Goal: Find specific page/section: Find specific page/section

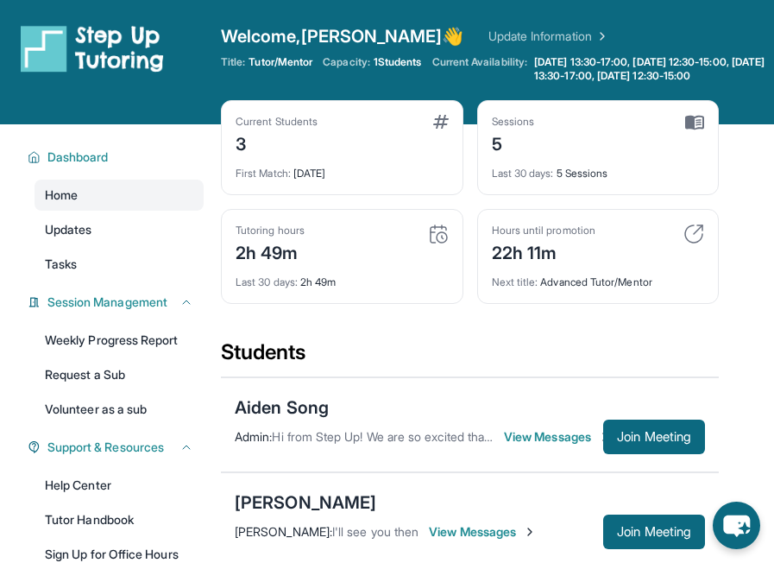
scroll to position [297, 0]
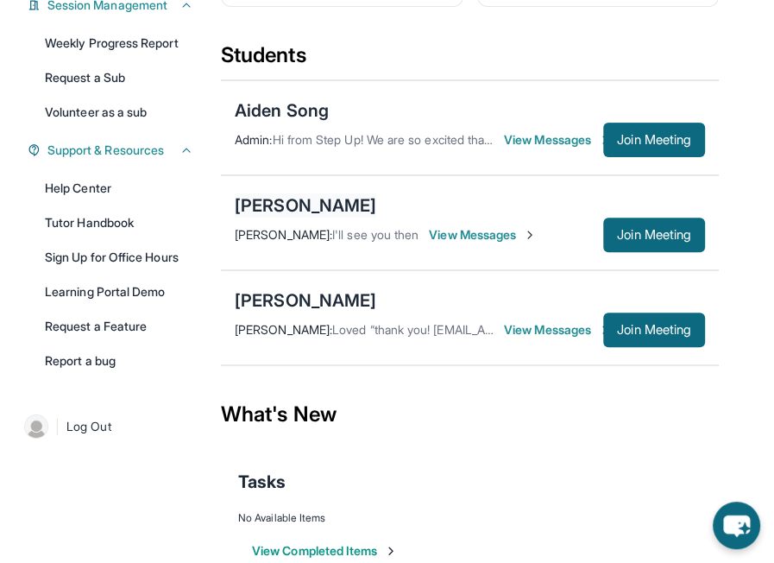
click at [317, 217] on div "[PERSON_NAME]" at bounding box center [305, 205] width 141 height 24
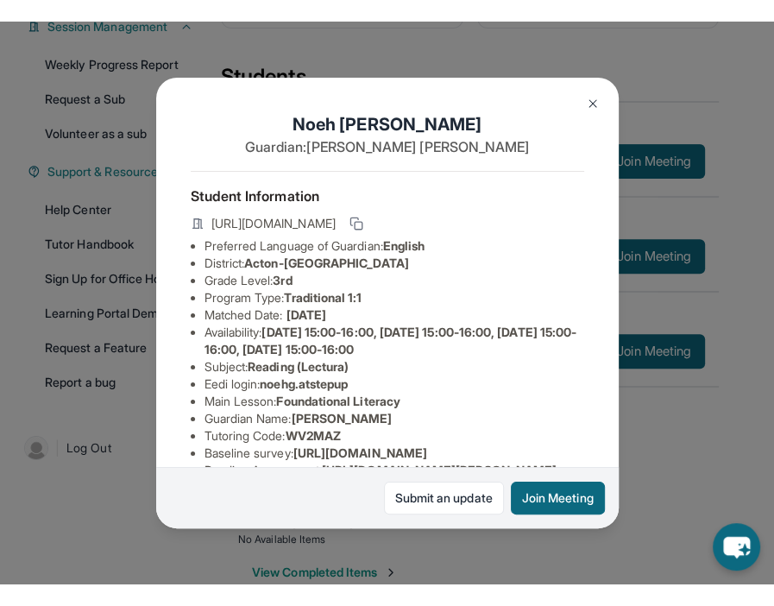
scroll to position [354, 0]
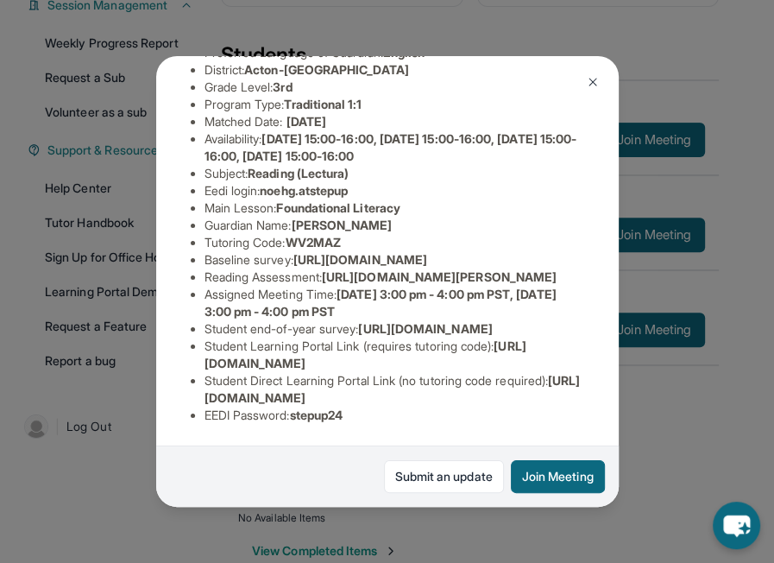
drag, startPoint x: 199, startPoint y: 110, endPoint x: 438, endPoint y: 128, distance: 239.6
click at [438, 128] on ul "Preferred Language of Guardian: English District: Acton-[GEOGRAPHIC_DATA] Unifi…" at bounding box center [387, 234] width 393 height 380
copy span "[URL][DOMAIN_NAME]"
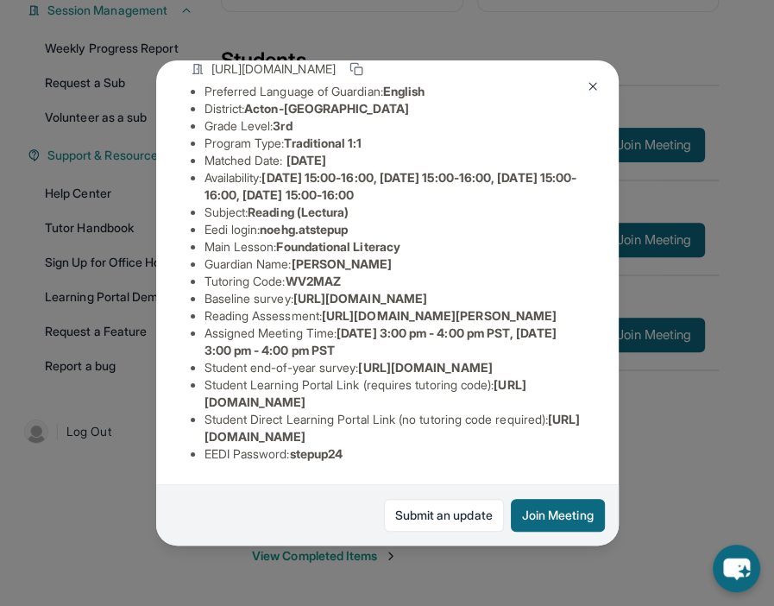
scroll to position [319, 0]
click at [442, 290] on li "Baseline survey : [URL][DOMAIN_NAME]" at bounding box center [394, 298] width 380 height 17
drag, startPoint x: 435, startPoint y: 168, endPoint x: 259, endPoint y: 160, distance: 176.2
click at [259, 290] on li "Baseline survey : [URL][DOMAIN_NAME]" at bounding box center [394, 298] width 380 height 17
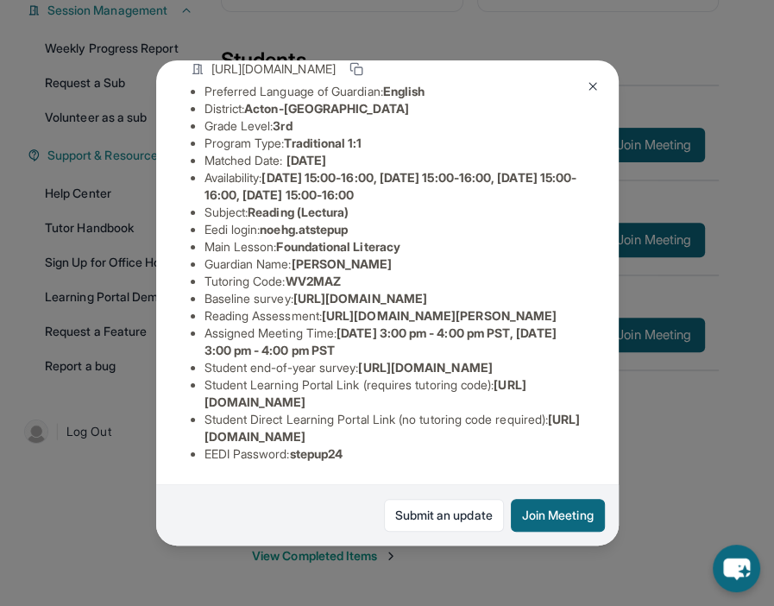
drag, startPoint x: 259, startPoint y: 160, endPoint x: 495, endPoint y: 178, distance: 237.0
click at [495, 178] on div "[PERSON_NAME] Guardian: [PERSON_NAME] Student Information [URL][DOMAIN_NAME] Pr…" at bounding box center [387, 302] width 462 height 485
copy span "[URL][DOMAIN_NAME]"
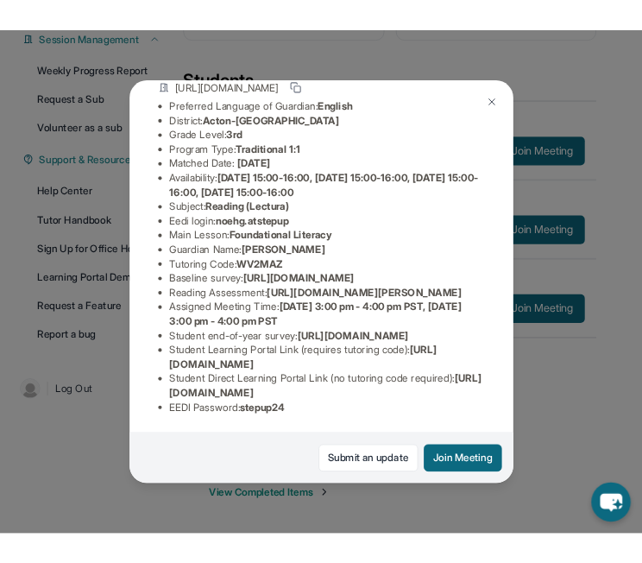
scroll to position [194, 0]
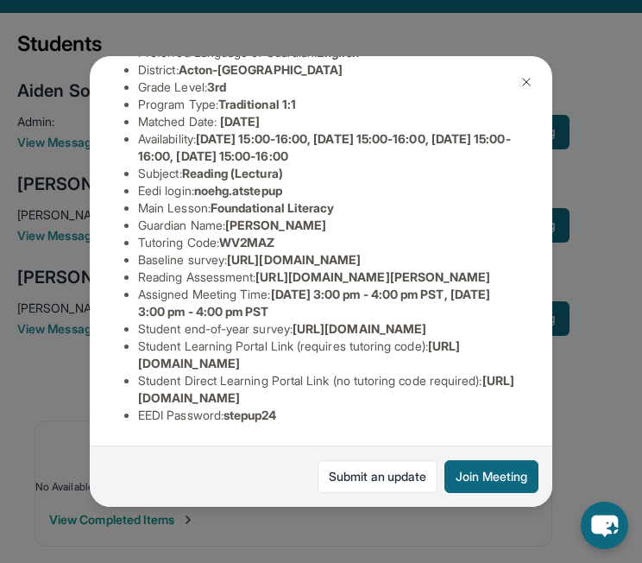
click at [532, 85] on img at bounding box center [526, 82] width 14 height 14
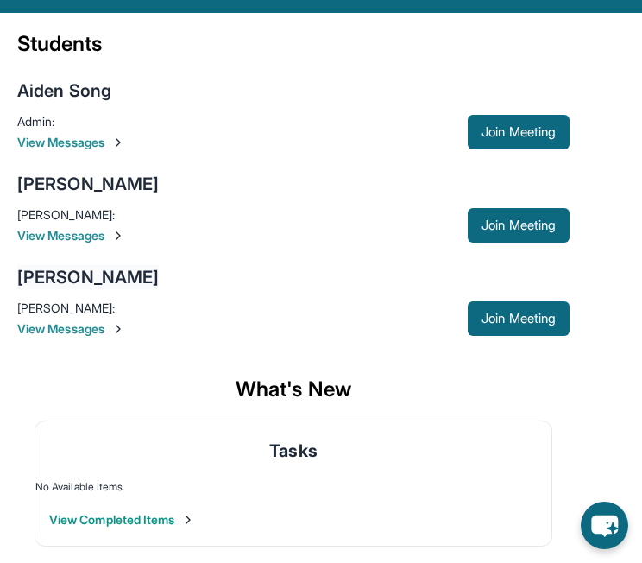
click at [83, 275] on div "[PERSON_NAME]" at bounding box center [87, 277] width 141 height 24
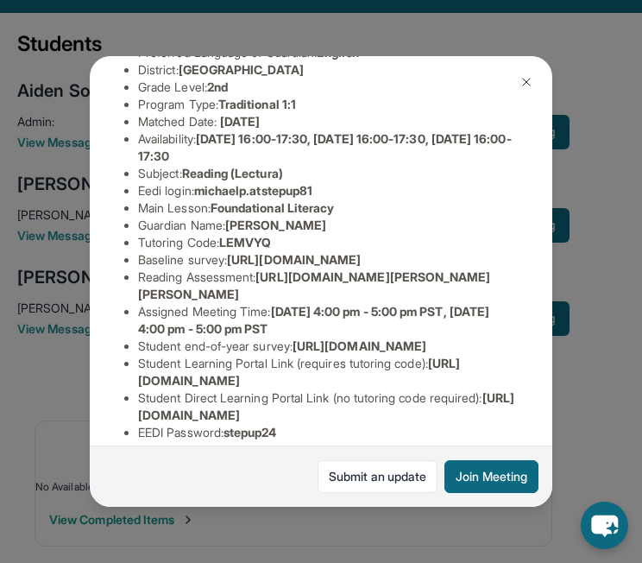
scroll to position [171, 0]
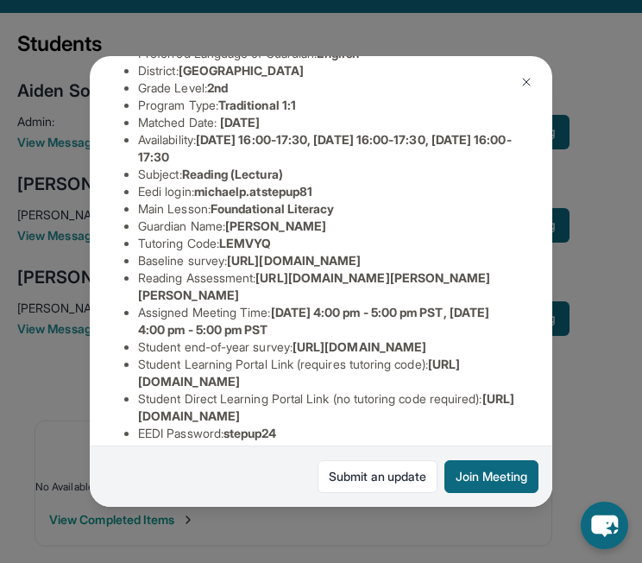
click at [445, 39] on div "[PERSON_NAME] Guardian: [PERSON_NAME] Student Information [URL][DOMAIN_NAME] Pr…" at bounding box center [321, 281] width 642 height 563
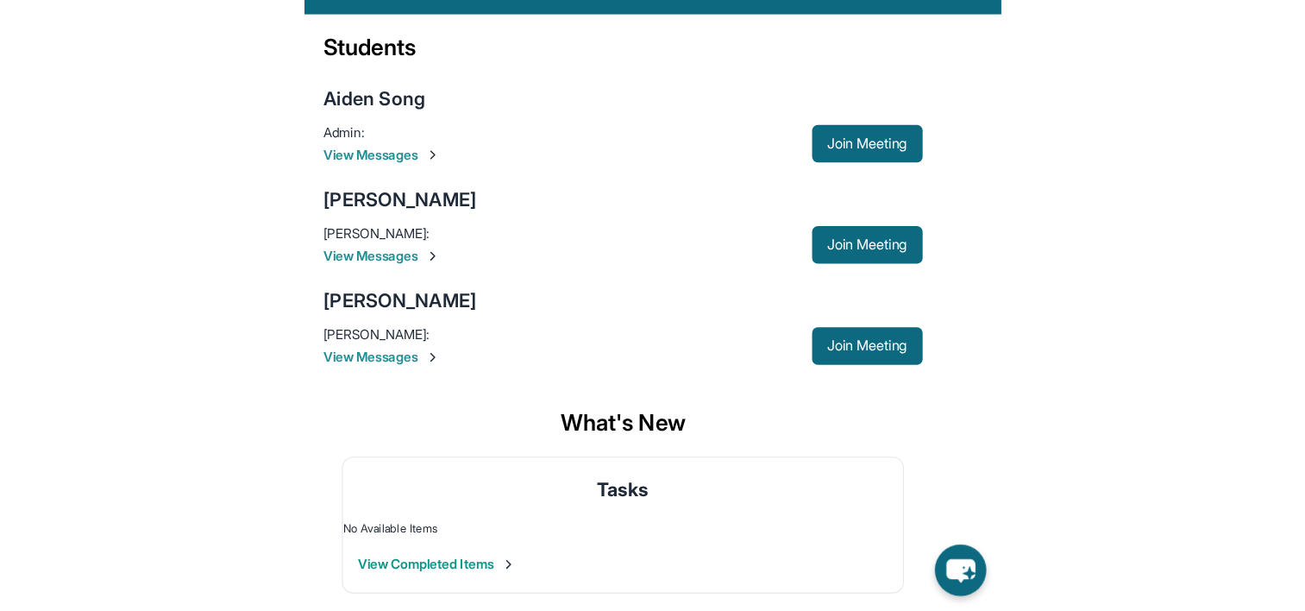
scroll to position [110, 0]
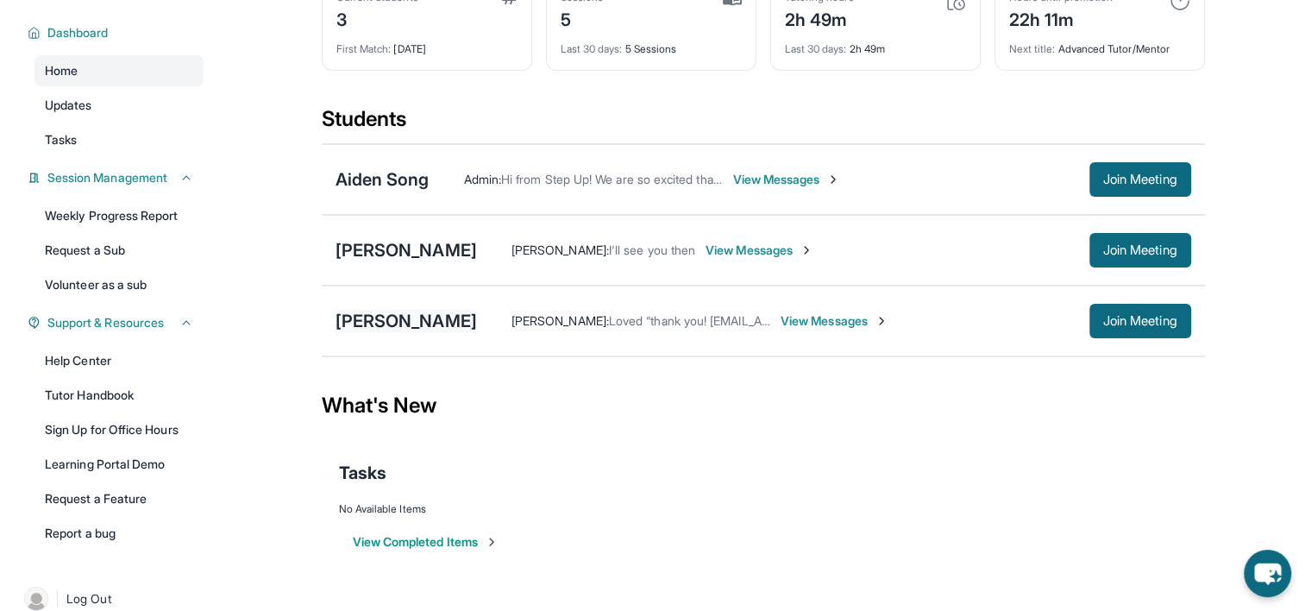
click at [400, 321] on div "[PERSON_NAME]" at bounding box center [406, 321] width 141 height 24
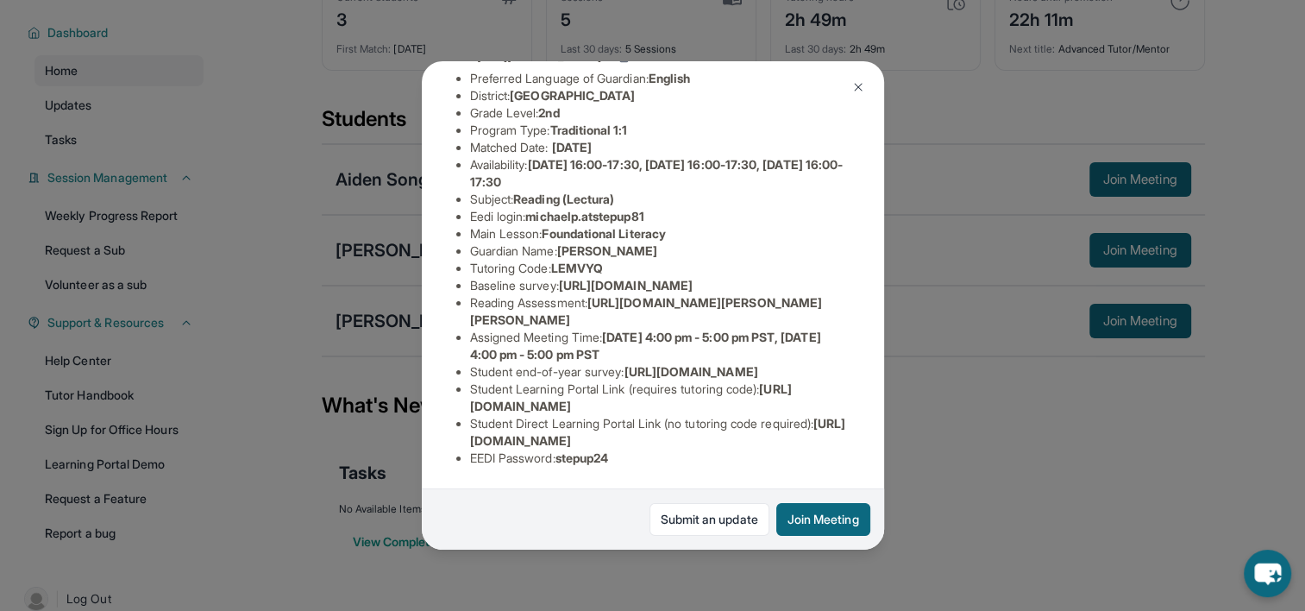
scroll to position [315, 0]
drag, startPoint x: 469, startPoint y: 425, endPoint x: 822, endPoint y: 421, distance: 352.9
click at [773, 421] on span "[URL][DOMAIN_NAME]" at bounding box center [658, 432] width 376 height 32
copy span "[URL][DOMAIN_NAME]"
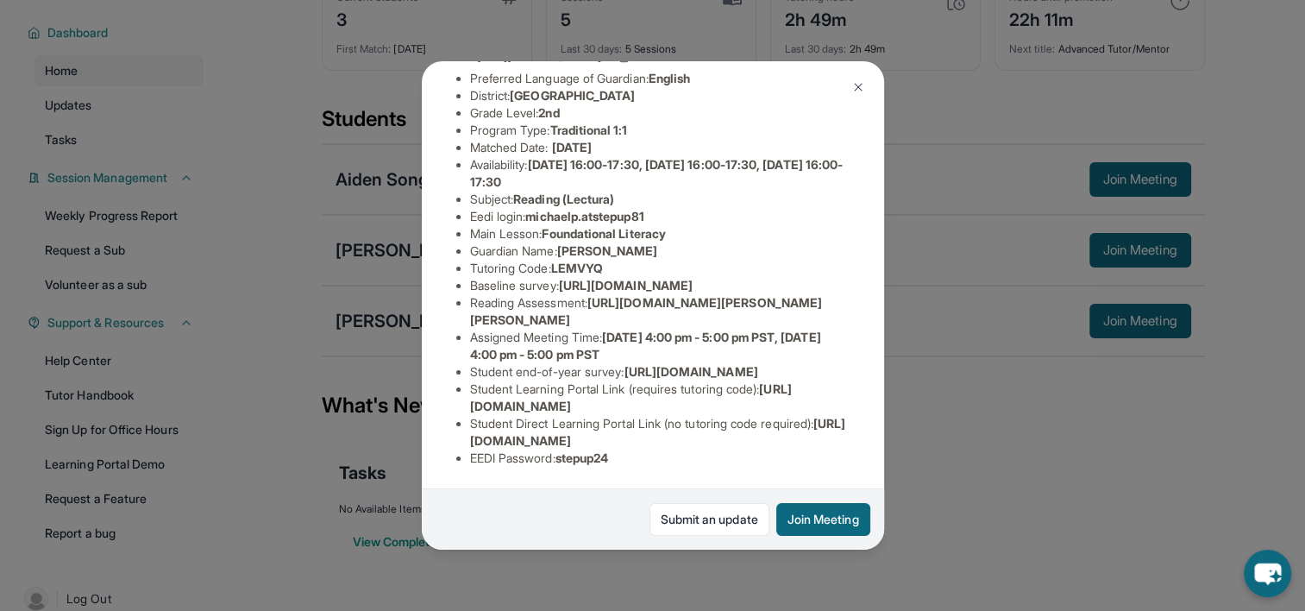
click at [773, 131] on div "[PERSON_NAME] Guardian: [PERSON_NAME] Student Information [URL][DOMAIN_NAME] Pr…" at bounding box center [652, 305] width 1305 height 611
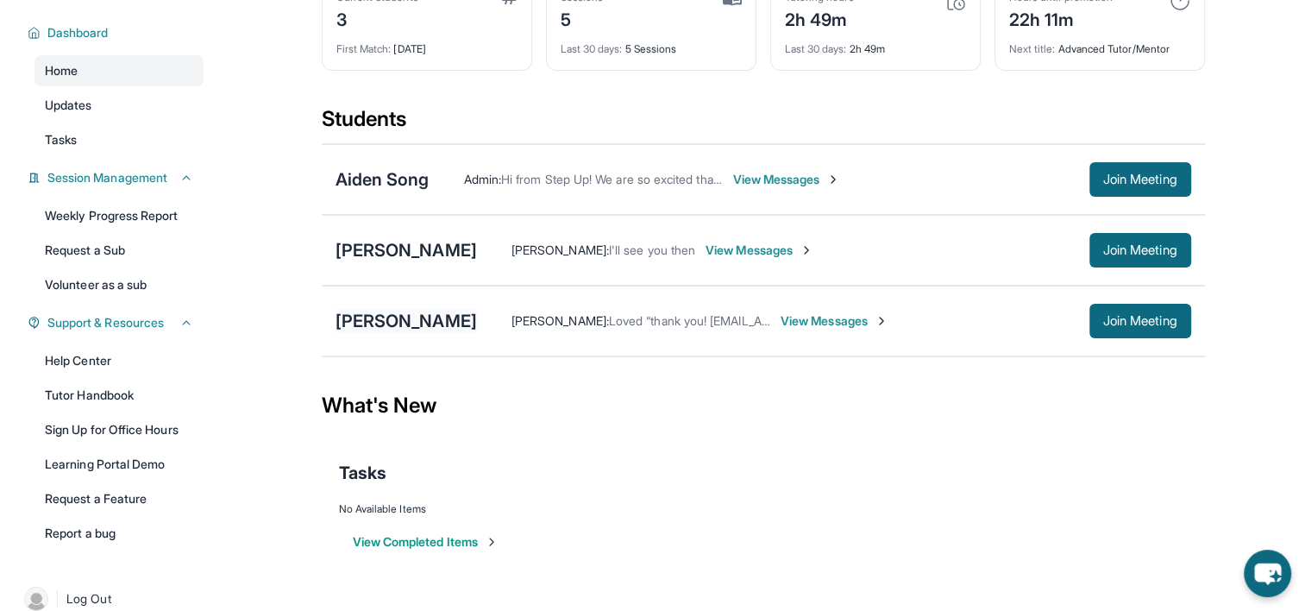
click at [416, 324] on div "[PERSON_NAME]" at bounding box center [406, 321] width 141 height 24
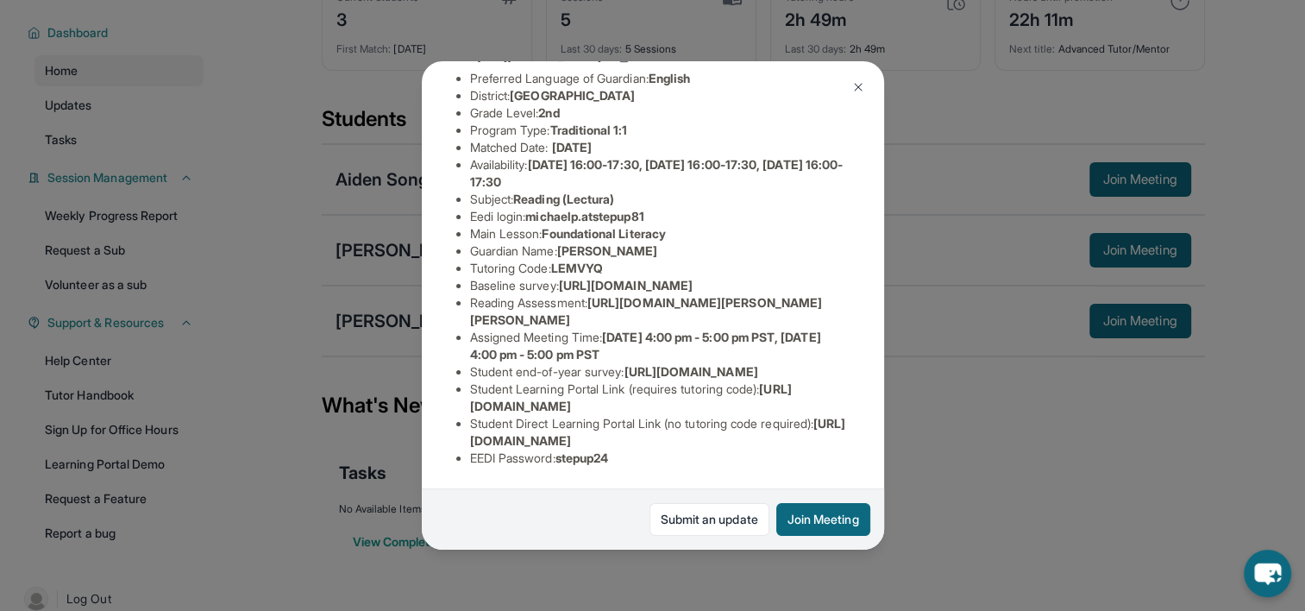
drag, startPoint x: 458, startPoint y: 429, endPoint x: 834, endPoint y: 424, distance: 376.2
click at [773, 424] on ul "Preferred Language of Guardian: English District: Glendale Unified School Distr…" at bounding box center [652, 268] width 393 height 397
copy span "[URL][DOMAIN_NAME]"
click at [738, 559] on div "[PERSON_NAME] Guardian: [PERSON_NAME] Student Information [URL][DOMAIN_NAME] Pr…" at bounding box center [652, 305] width 1305 height 611
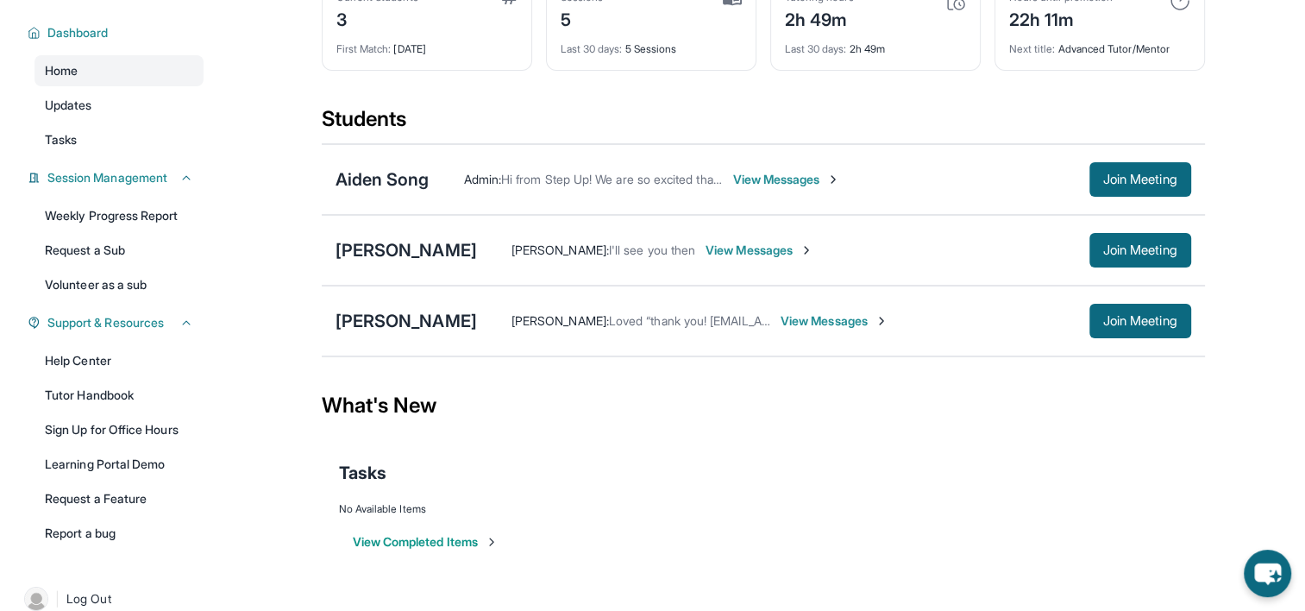
scroll to position [0, 0]
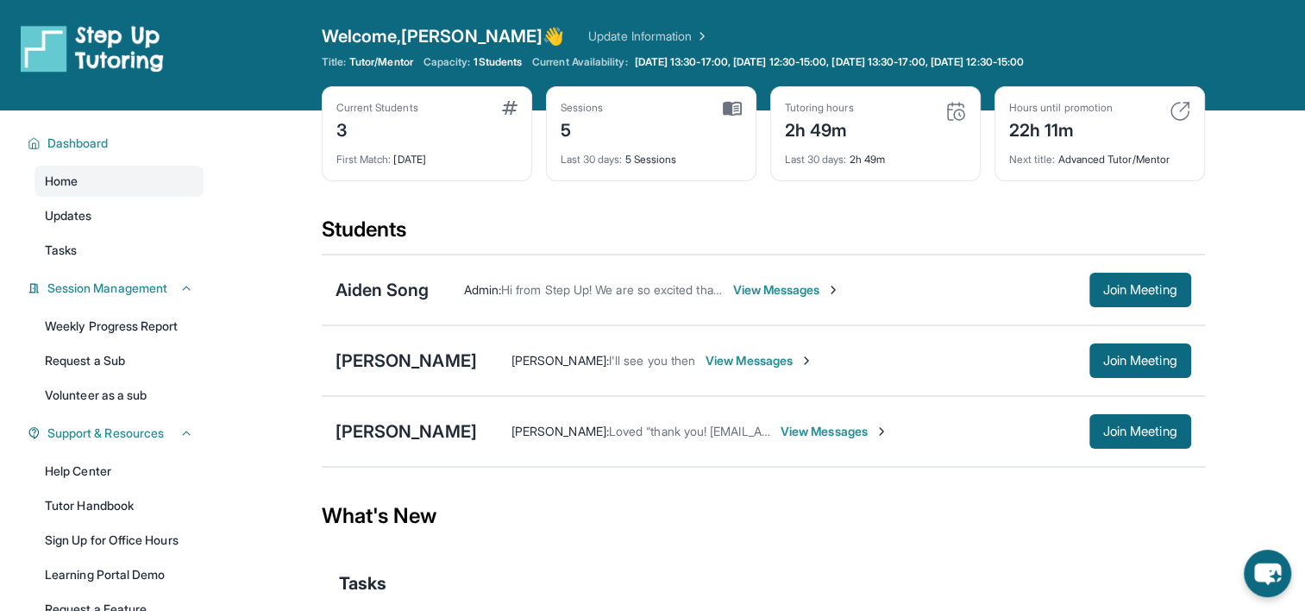
click at [447, 288] on div "Admin : Hi from Step Up! We are so excited that you are matched with one anothe…" at bounding box center [760, 289] width 660 height 17
click at [398, 290] on div "Aiden Song" at bounding box center [383, 290] width 94 height 24
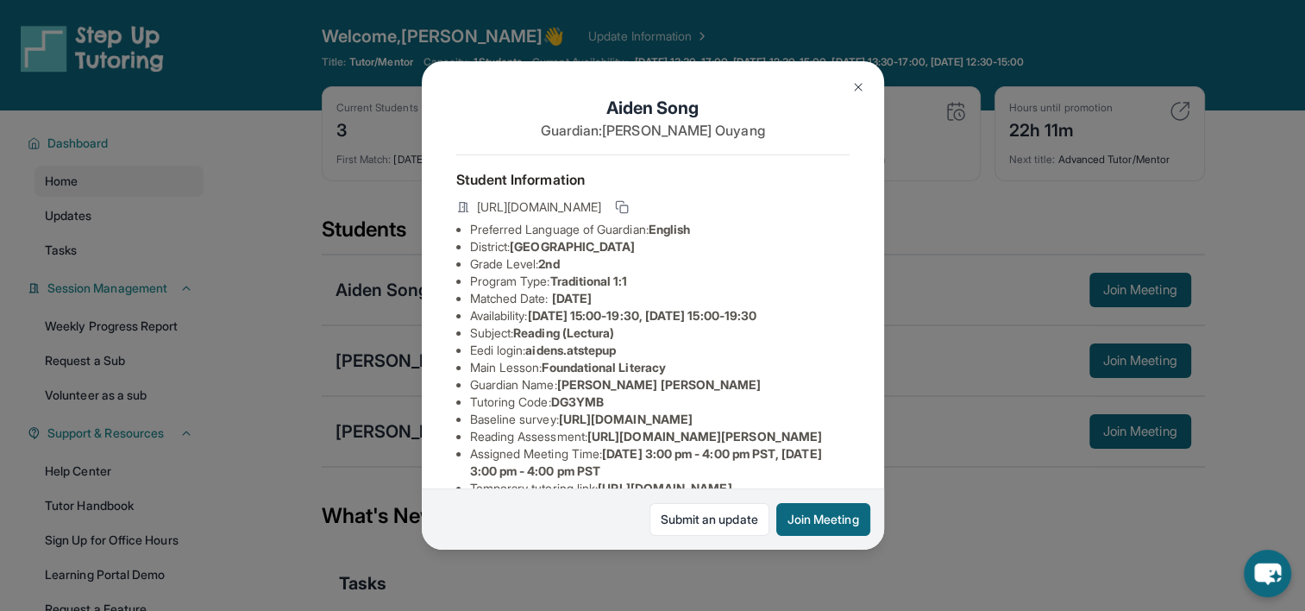
click at [707, 537] on div "Submit an update Join Meeting" at bounding box center [653, 518] width 462 height 61
click at [698, 517] on link "Submit an update" at bounding box center [710, 519] width 120 height 33
click at [773, 93] on button at bounding box center [858, 87] width 35 height 35
